Goal: Task Accomplishment & Management: Complete application form

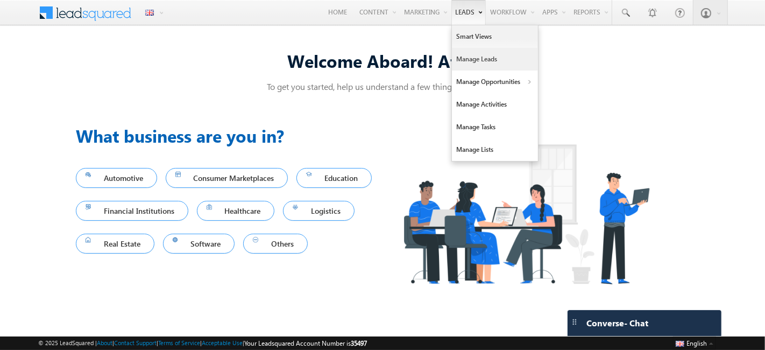
click at [467, 54] on link "Manage Leads" at bounding box center [495, 59] width 86 height 23
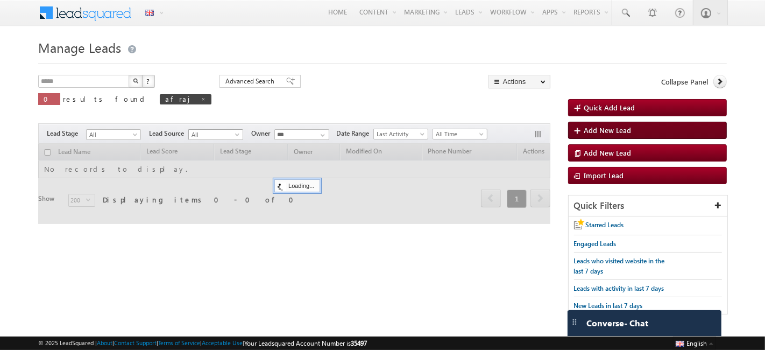
click at [587, 128] on span "Add New Lead" at bounding box center [608, 129] width 47 height 9
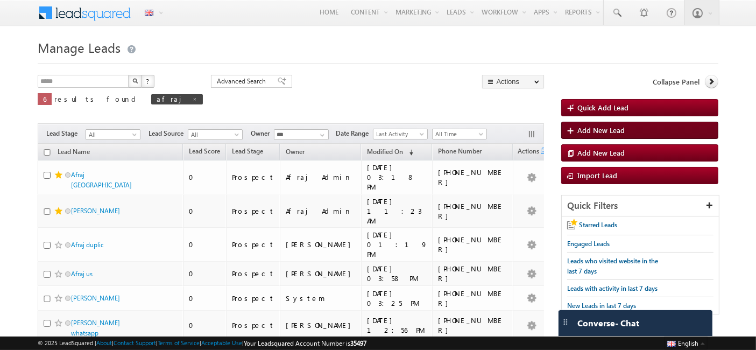
click at [587, 128] on span "Add New Lead" at bounding box center [601, 129] width 47 height 9
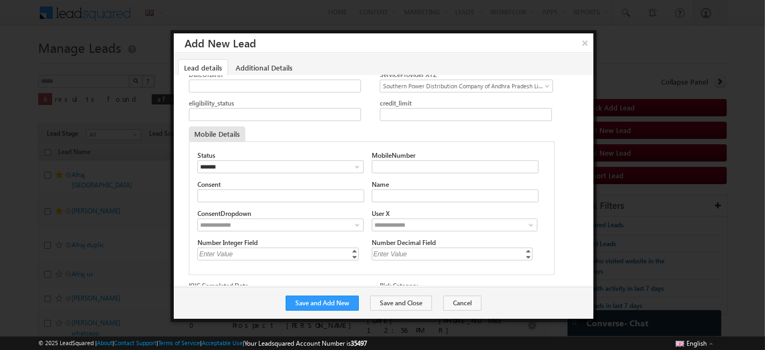
scroll to position [958, 0]
drag, startPoint x: 192, startPoint y: 117, endPoint x: 249, endPoint y: 123, distance: 57.3
click at [249, 125] on div "Mobile Details" at bounding box center [319, 132] width 261 height 15
click at [278, 125] on div "Mobile Details" at bounding box center [319, 132] width 261 height 15
drag, startPoint x: 194, startPoint y: 119, endPoint x: 243, endPoint y: 122, distance: 49.1
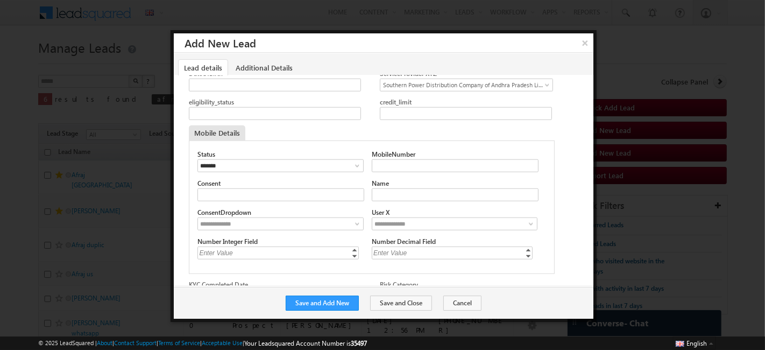
click at [243, 125] on div "Mobile Details" at bounding box center [217, 132] width 57 height 15
click at [211, 125] on div "Mobile Details" at bounding box center [217, 132] width 57 height 15
drag, startPoint x: 240, startPoint y: 121, endPoint x: 195, endPoint y: 118, distance: 44.8
click at [195, 125] on div "Mobile Details" at bounding box center [217, 132] width 57 height 15
drag, startPoint x: 196, startPoint y: 142, endPoint x: 210, endPoint y: 146, distance: 14.6
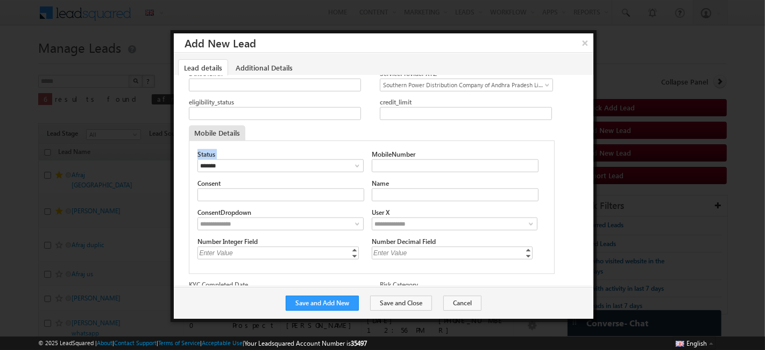
click at [210, 146] on div "Status ******* ******** ******* MobileNumber Consent Name" at bounding box center [371, 206] width 365 height 133
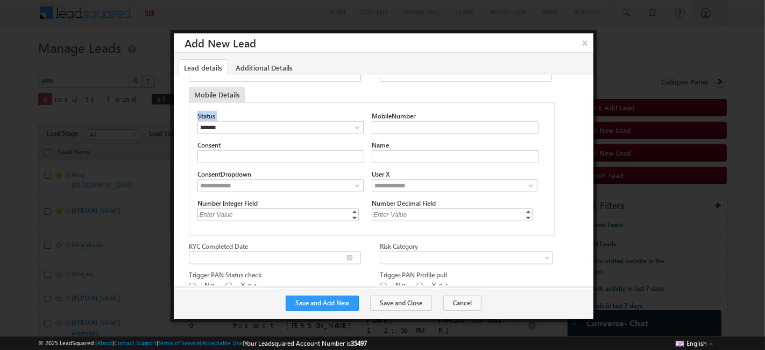
scroll to position [996, 0]
